Goal: Transaction & Acquisition: Download file/media

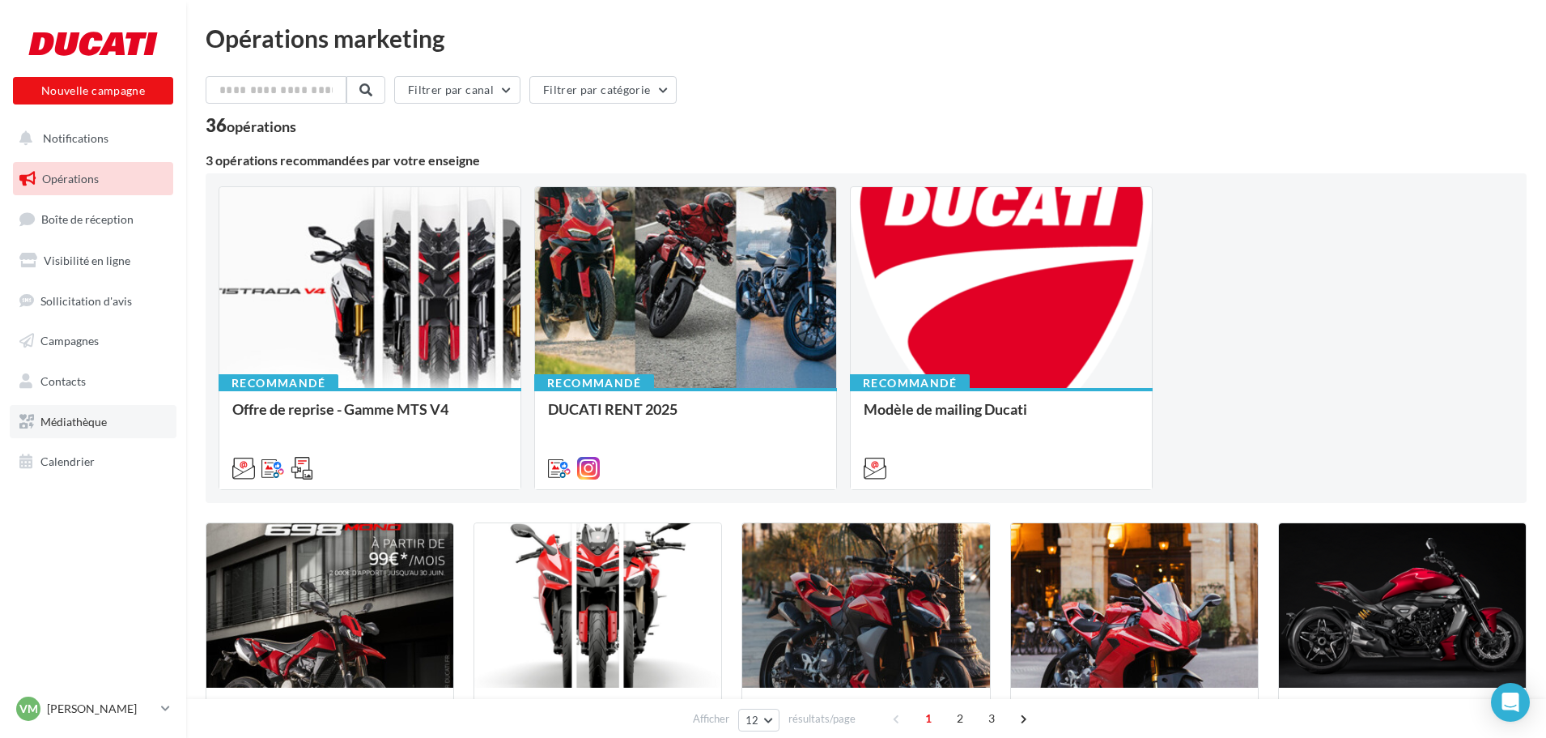
click at [93, 429] on link "Médiathèque" at bounding box center [93, 422] width 167 height 34
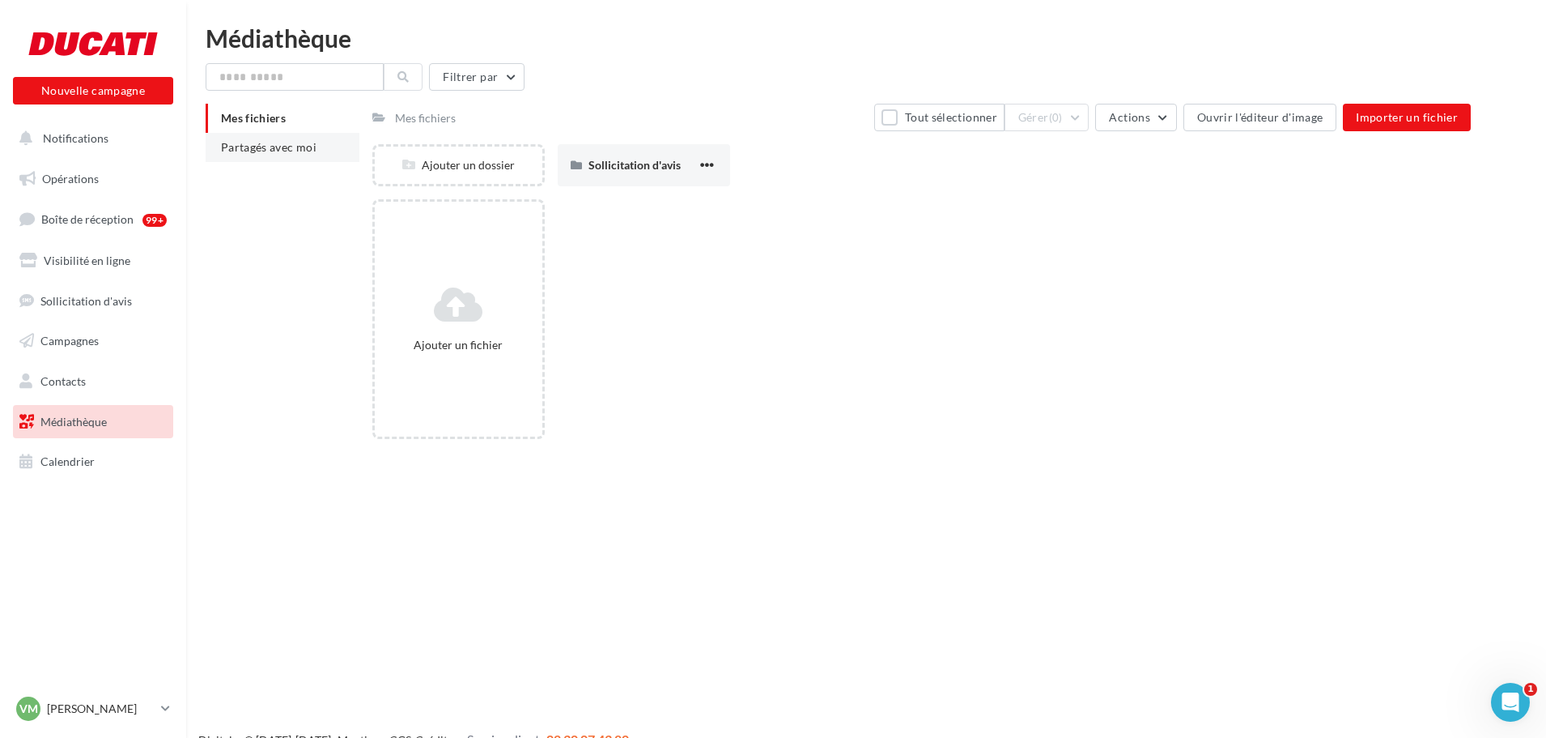
click at [274, 155] on li "Partagés avec moi" at bounding box center [283, 147] width 154 height 29
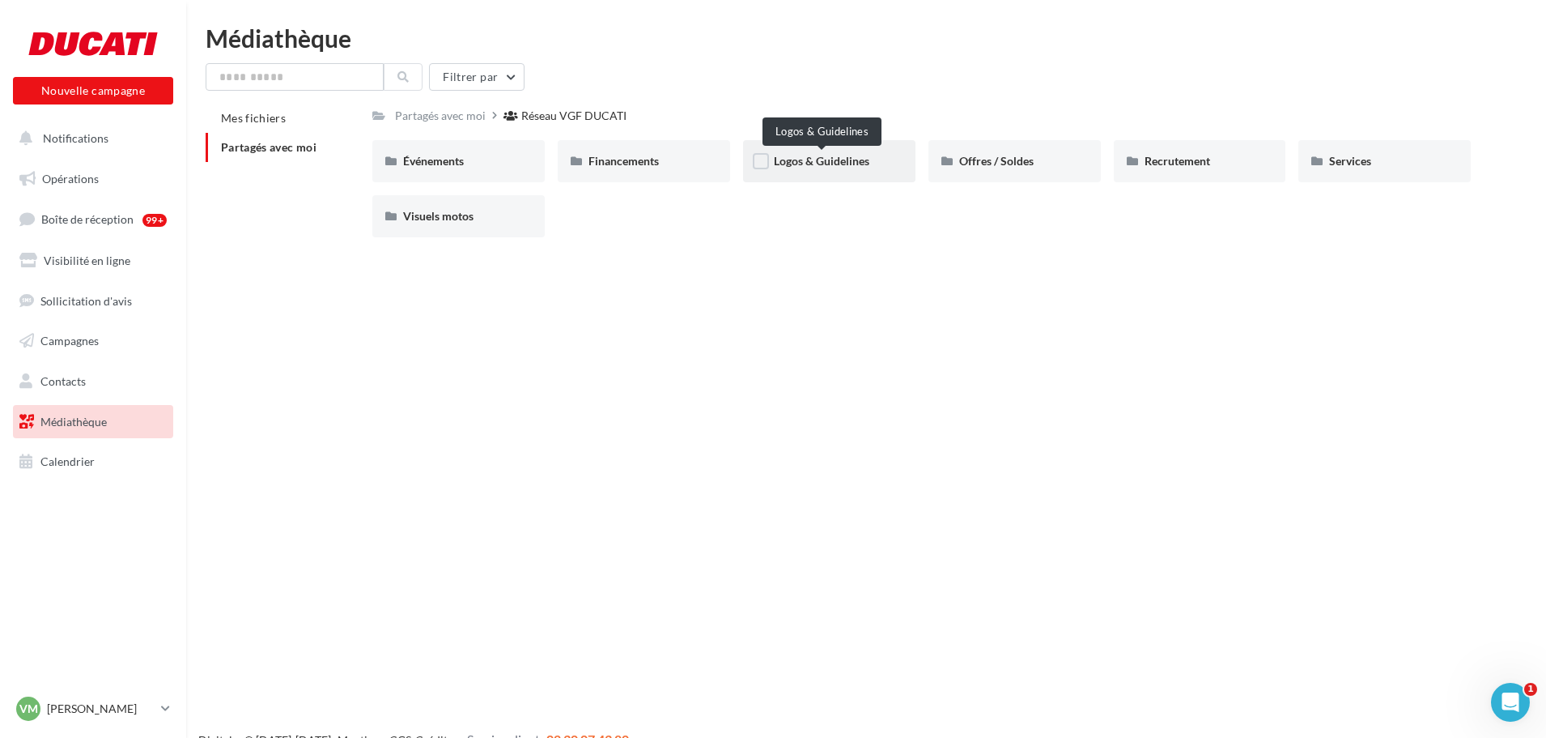
click at [867, 160] on span "Logos & Guidelines" at bounding box center [822, 161] width 96 height 14
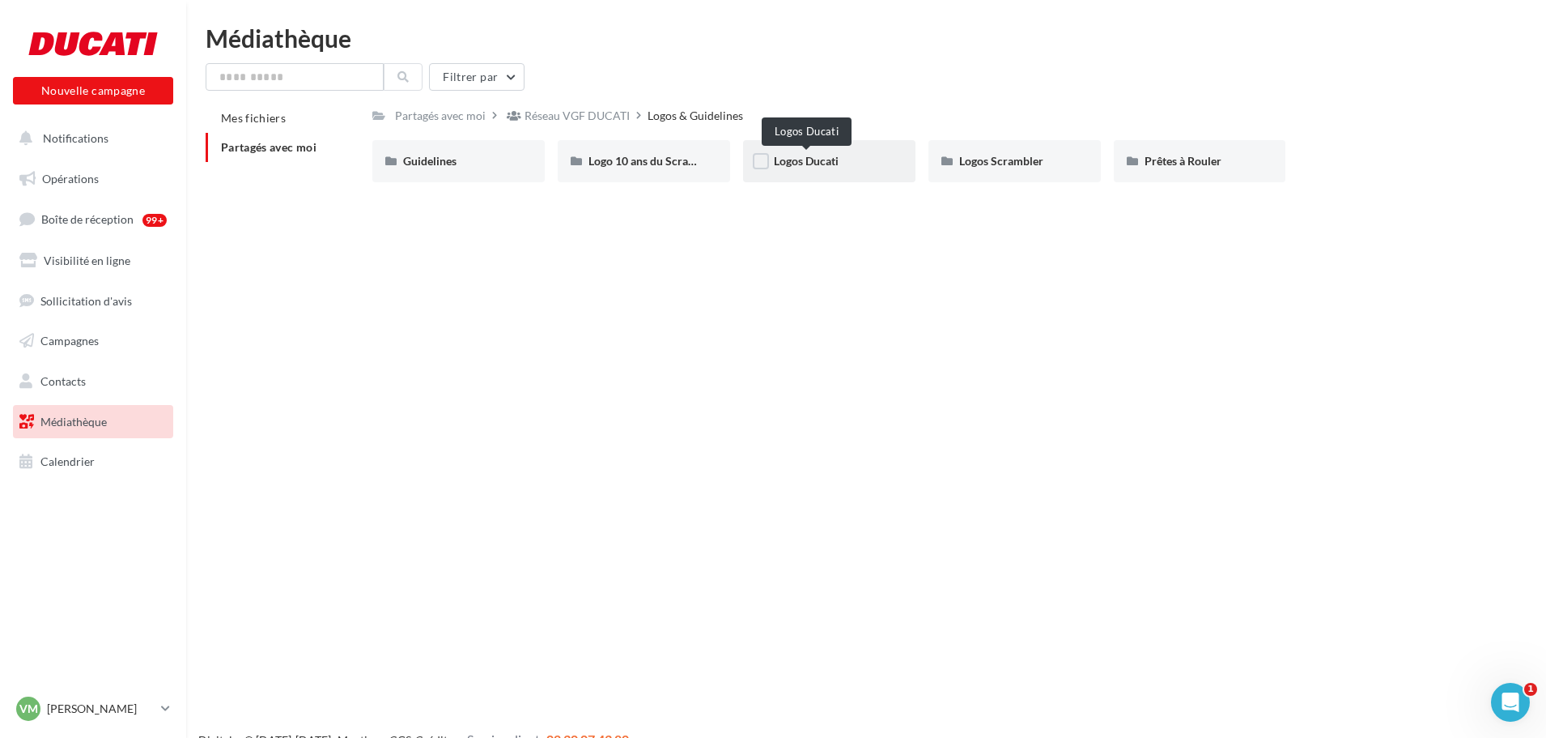
click at [816, 161] on span "Logos Ducati" at bounding box center [806, 161] width 65 height 14
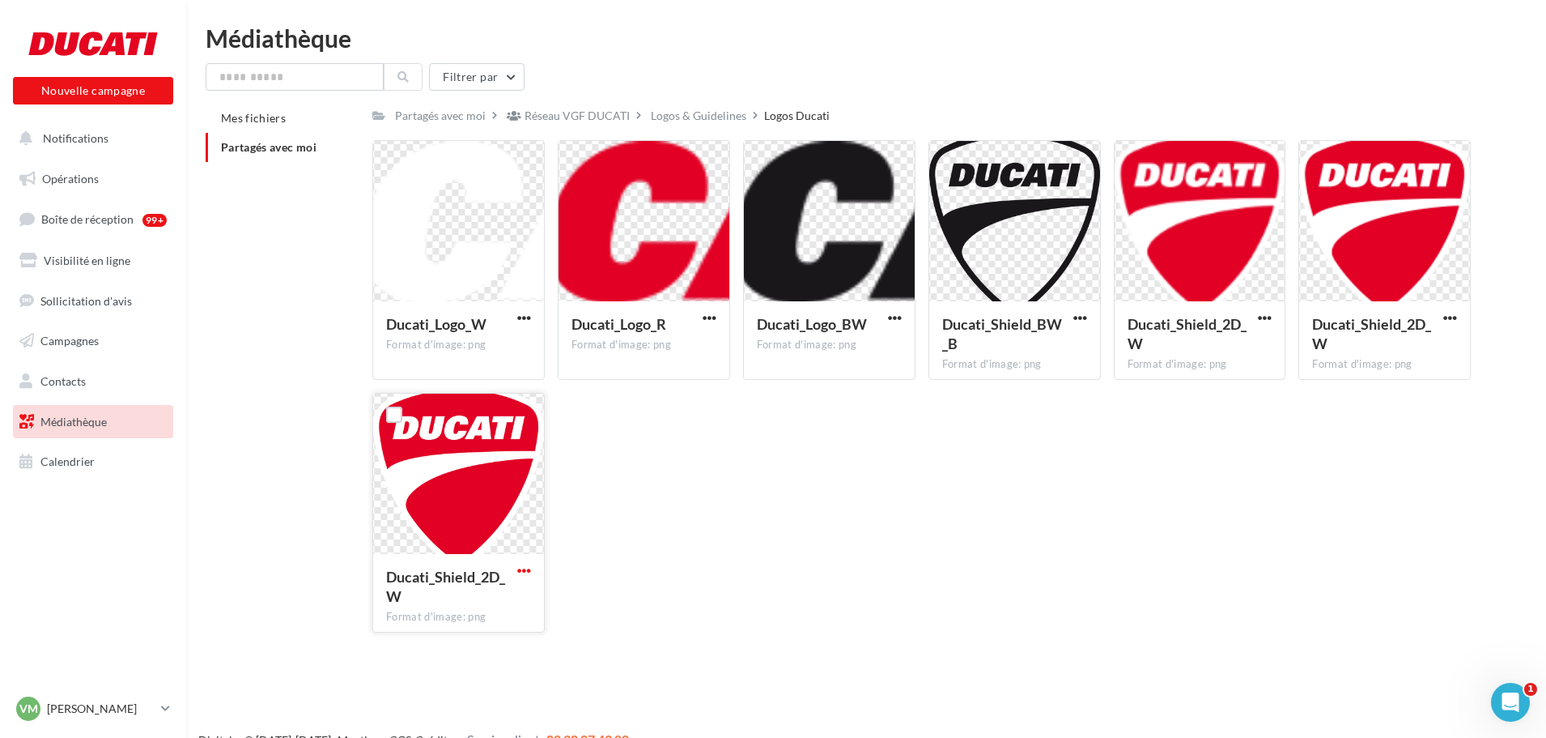
click at [525, 571] on span "button" at bounding box center [524, 571] width 14 height 14
click at [496, 611] on button "Télécharger" at bounding box center [453, 602] width 162 height 42
